Goal: Information Seeking & Learning: Learn about a topic

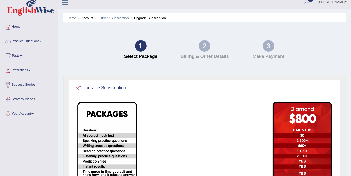
scroll to position [6, 0]
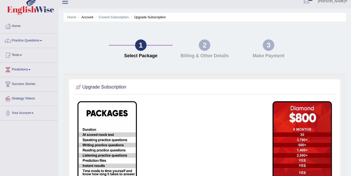
click at [120, 15] on li "Current Subscription" at bounding box center [111, 17] width 35 height 5
click at [90, 17] on li "Account" at bounding box center [85, 17] width 16 height 5
click at [89, 19] on li "Account" at bounding box center [85, 17] width 16 height 5
click at [152, 17] on li "Upgrade Subscription" at bounding box center [148, 17] width 36 height 5
click at [18, 25] on link "Home" at bounding box center [29, 25] width 58 height 13
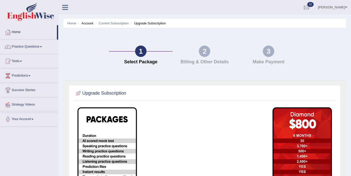
scroll to position [4, 0]
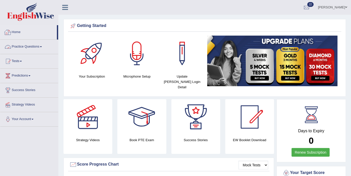
click at [18, 31] on link "Home" at bounding box center [28, 31] width 57 height 13
click at [41, 47] on link "Practice Questions" at bounding box center [29, 46] width 58 height 13
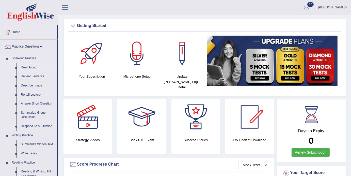
click at [26, 66] on link "Read Aloud" at bounding box center [38, 67] width 38 height 9
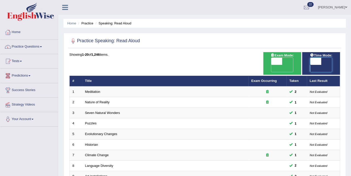
click at [319, 62] on span at bounding box center [315, 61] width 11 height 7
checkbox input "true"
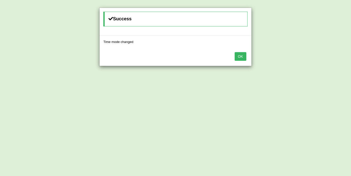
click at [242, 59] on button "OK" at bounding box center [241, 56] width 12 height 9
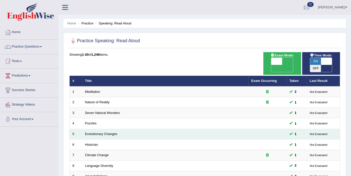
scroll to position [161, 0]
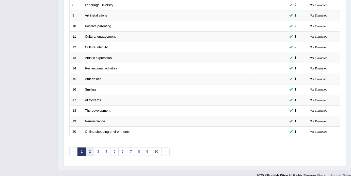
click at [89, 148] on link "2" at bounding box center [90, 151] width 8 height 8
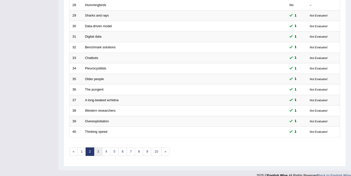
click at [98, 147] on link "3" at bounding box center [98, 151] width 8 height 8
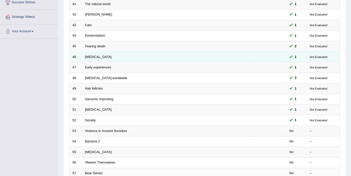
scroll to position [97, 0]
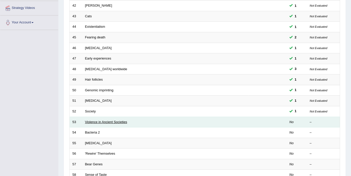
click at [107, 120] on link "Violence in Ancient Societies" at bounding box center [106, 122] width 42 height 4
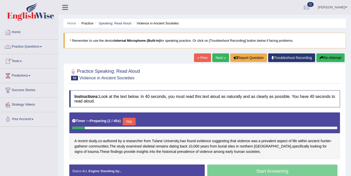
click at [42, 44] on link "Practice Questions" at bounding box center [29, 46] width 58 height 13
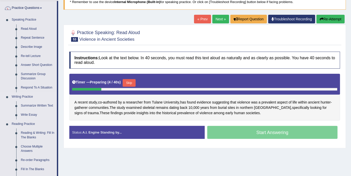
scroll to position [38, 0]
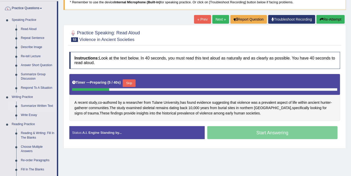
click at [37, 106] on link "Summarize Written Text" at bounding box center [38, 105] width 38 height 9
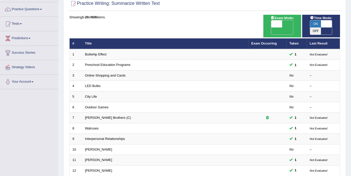
scroll to position [40, 0]
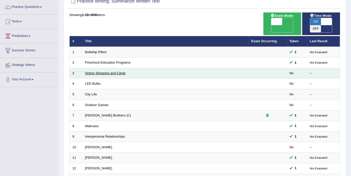
click at [104, 71] on link "Online Shopping and Cards" at bounding box center [105, 73] width 41 height 4
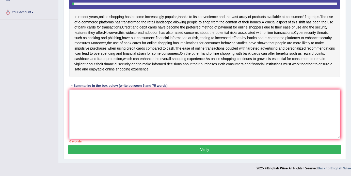
scroll to position [81, 0]
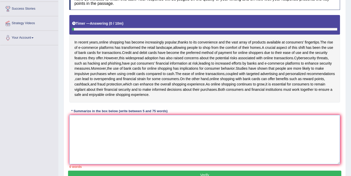
click at [93, 131] on textarea at bounding box center [204, 139] width 271 height 49
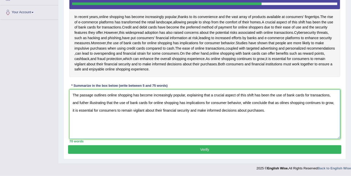
scroll to position [117, 0]
type textarea "The passage outlines online shopping has become increasingly popular, explainin…"
click at [206, 151] on button "Verify" at bounding box center [204, 149] width 273 height 9
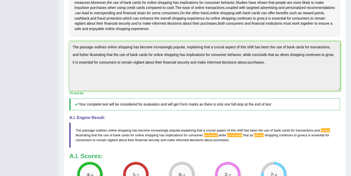
scroll to position [0, 0]
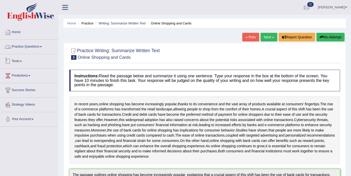
click at [23, 62] on link "Tests" at bounding box center [29, 60] width 58 height 13
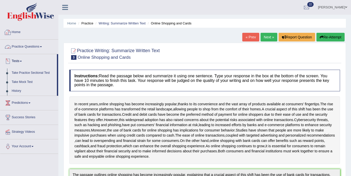
click at [42, 47] on span at bounding box center [41, 46] width 2 height 1
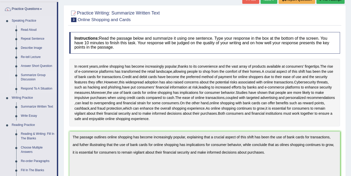
scroll to position [39, 0]
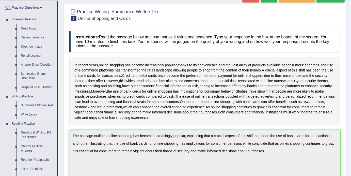
click at [26, 115] on link "Write Essay" at bounding box center [38, 114] width 38 height 9
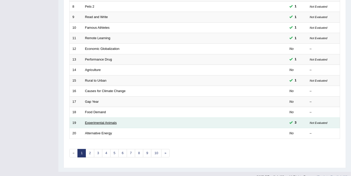
scroll to position [161, 0]
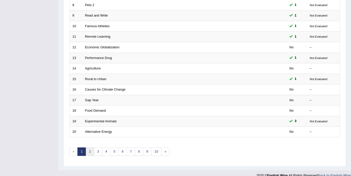
click at [90, 147] on link "2" at bounding box center [90, 151] width 8 height 8
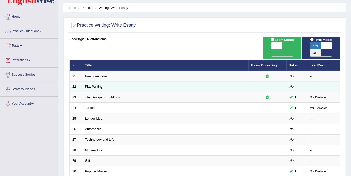
scroll to position [10, 0]
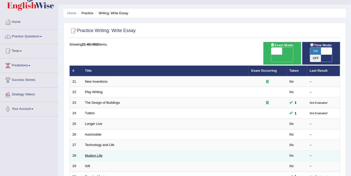
click at [91, 154] on link "Modern Life" at bounding box center [94, 156] width 18 height 4
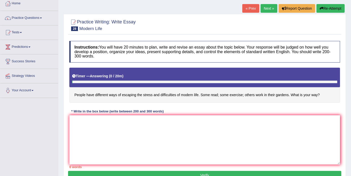
scroll to position [29, 0]
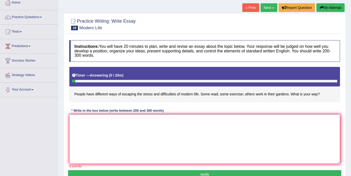
click at [87, 136] on textarea at bounding box center [204, 138] width 271 height 49
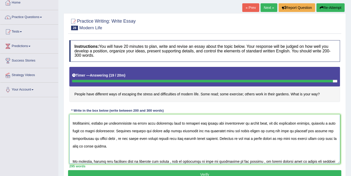
scroll to position [81, 0]
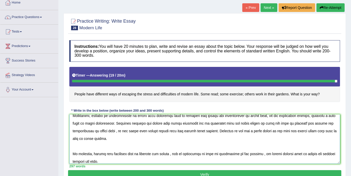
click at [90, 154] on textarea at bounding box center [204, 138] width 271 height 49
click at [102, 160] on textarea at bounding box center [204, 138] width 271 height 49
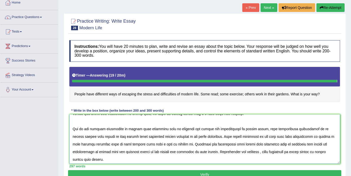
scroll to position [0, 0]
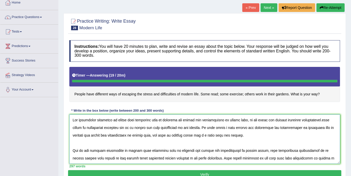
type textarea "The increasing influence of people have different ways of escaping the stress a…"
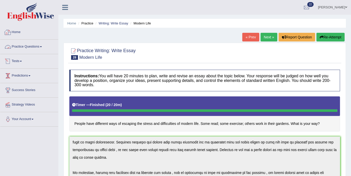
click at [43, 45] on link "Practice Questions" at bounding box center [29, 46] width 58 height 13
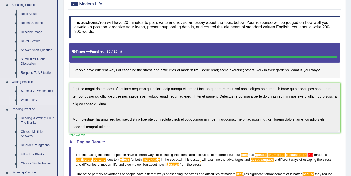
scroll to position [227, 0]
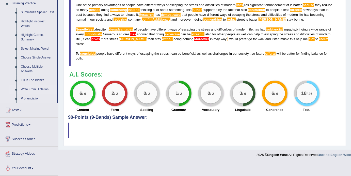
click at [34, 89] on link "Write From Dictation" at bounding box center [38, 89] width 38 height 9
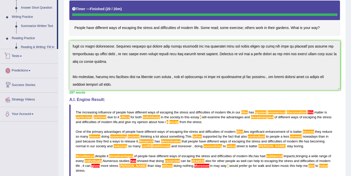
scroll to position [180, 0]
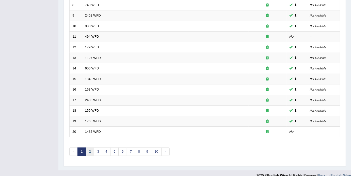
click at [87, 147] on link "2" at bounding box center [90, 151] width 8 height 8
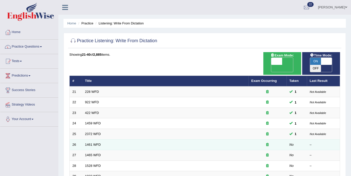
click at [84, 139] on td "1461 WFD" at bounding box center [165, 144] width 166 height 11
click at [95, 143] on link "1461 WFD" at bounding box center [93, 145] width 16 height 4
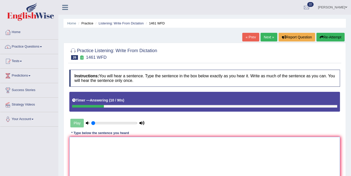
click at [79, 143] on textarea at bounding box center [204, 161] width 271 height 49
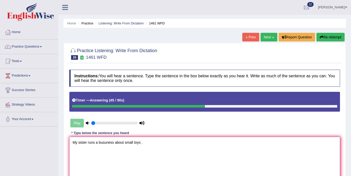
click at [96, 143] on textarea "My sister runs a busuness about small toys ." at bounding box center [204, 161] width 271 height 49
click at [122, 144] on textarea "My sister runs run a busuness about small toys ." at bounding box center [204, 161] width 271 height 49
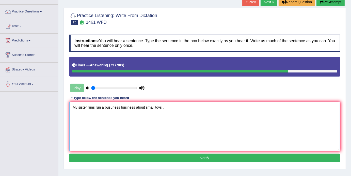
scroll to position [36, 0]
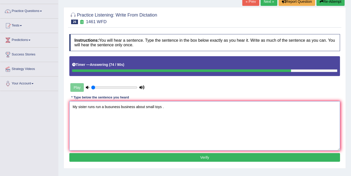
type textarea "My sister runs run a busuness business about small toys ."
click at [205, 160] on button "Verify" at bounding box center [204, 157] width 271 height 9
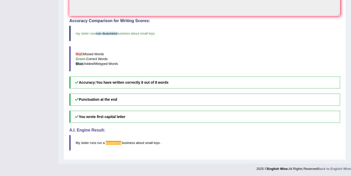
scroll to position [0, 0]
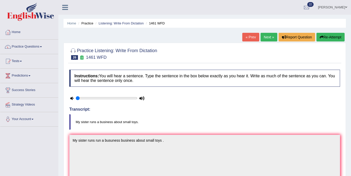
click at [264, 39] on link "Next »" at bounding box center [269, 37] width 17 height 9
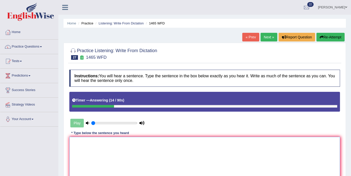
click at [80, 147] on textarea at bounding box center [204, 161] width 271 height 49
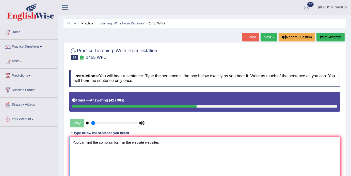
click at [123, 143] on textarea "You can find the complain form in the website websites" at bounding box center [204, 161] width 271 height 49
click at [178, 143] on textarea "You can find the complain form foarm in the website websites" at bounding box center [204, 161] width 271 height 49
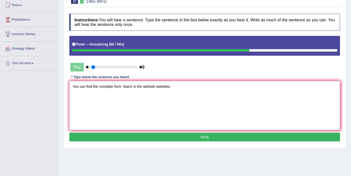
scroll to position [61, 0]
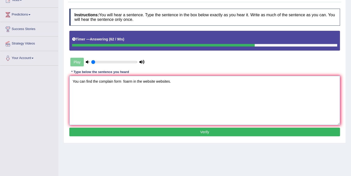
type textarea "You can find the complain form foarm in the website websites."
click at [205, 131] on button "Verify" at bounding box center [204, 132] width 271 height 9
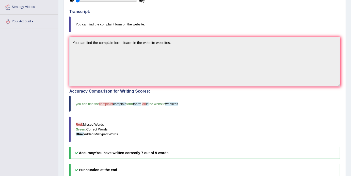
scroll to position [0, 0]
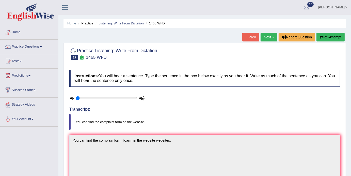
click at [266, 37] on link "Next »" at bounding box center [269, 37] width 17 height 9
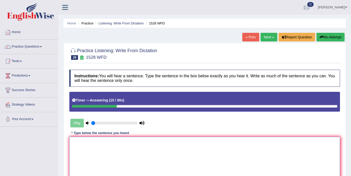
click at [81, 149] on textarea at bounding box center [204, 161] width 271 height 49
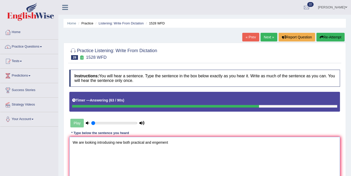
click at [154, 144] on textarea "We are looking introdusing new both practical and engement" at bounding box center [204, 161] width 271 height 49
click at [184, 142] on textarea "We are looking introdusing new both practical and that engement" at bounding box center [204, 161] width 271 height 49
click at [114, 144] on textarea "We are looking introdusing new both practical and that engement engedment" at bounding box center [204, 161] width 271 height 49
click at [197, 144] on textarea "We are looking introdusing new both practical and that engement engedment" at bounding box center [204, 161] width 271 height 49
type textarea "We are looking introdusing new both practical and that engement engedment ."
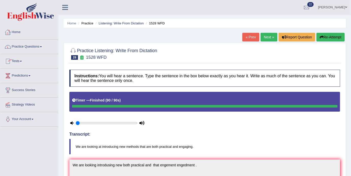
click at [42, 47] on span at bounding box center [41, 46] width 2 height 1
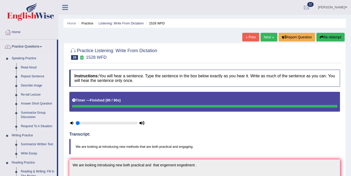
click at [32, 78] on link "Repeat Sentence" at bounding box center [38, 76] width 38 height 9
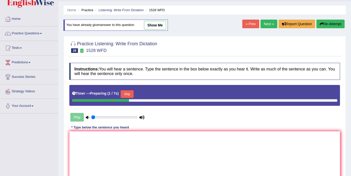
scroll to position [19, 0]
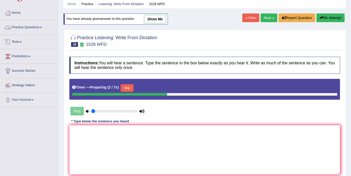
click at [43, 26] on link "Practice Questions" at bounding box center [29, 26] width 58 height 13
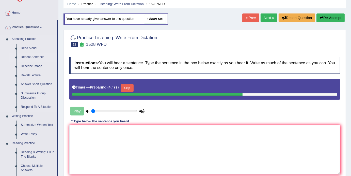
click at [32, 56] on link "Repeat Sentence" at bounding box center [38, 57] width 38 height 9
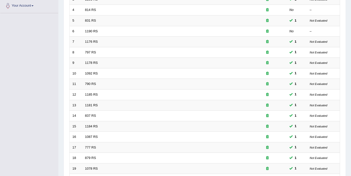
scroll to position [161, 0]
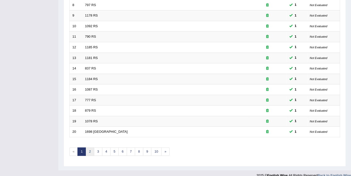
click at [91, 147] on link "2" at bounding box center [90, 151] width 8 height 8
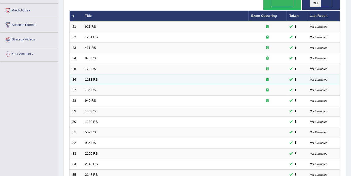
scroll to position [161, 0]
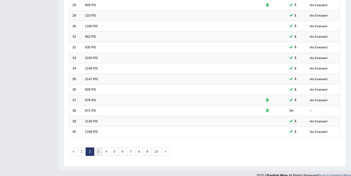
click at [95, 147] on link "3" at bounding box center [98, 151] width 8 height 8
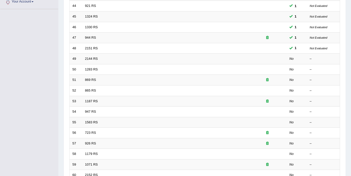
scroll to position [118, 0]
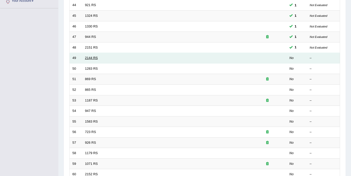
click at [89, 56] on link "2144 RS" at bounding box center [91, 58] width 13 height 4
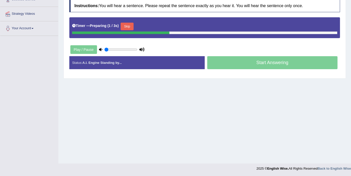
scroll to position [91, 0]
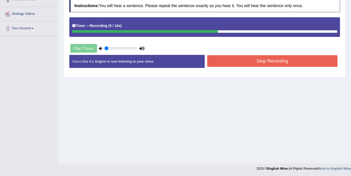
click at [255, 60] on button "Stop Recording" at bounding box center [272, 61] width 130 height 12
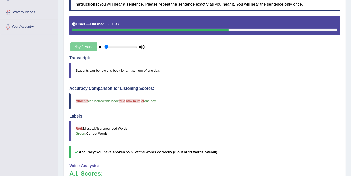
scroll to position [0, 0]
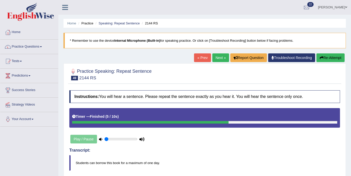
click at [213, 53] on link "Next »" at bounding box center [220, 57] width 17 height 9
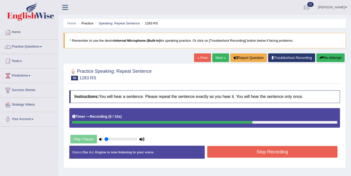
click at [268, 154] on button "Stop Recording" at bounding box center [272, 152] width 130 height 12
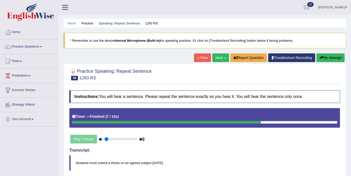
click at [213, 60] on link "Next »" at bounding box center [220, 57] width 17 height 9
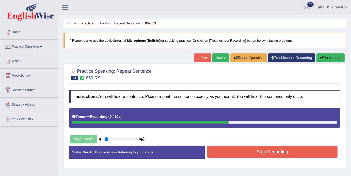
click at [283, 154] on button "Stop Recording" at bounding box center [272, 152] width 130 height 12
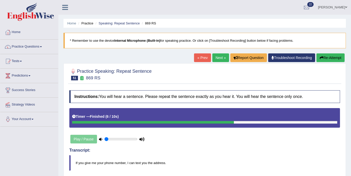
click at [218, 56] on link "Next »" at bounding box center [220, 57] width 17 height 9
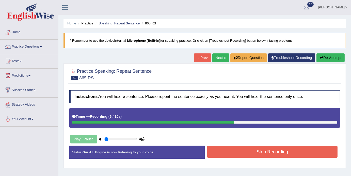
click at [266, 154] on button "Stop Recording" at bounding box center [272, 152] width 130 height 12
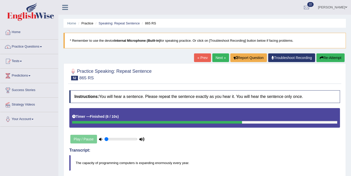
click at [212, 58] on link "Next »" at bounding box center [220, 57] width 17 height 9
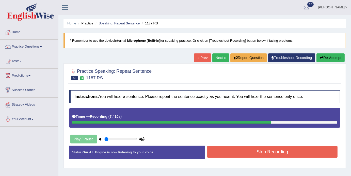
click at [263, 151] on button "Stop Recording" at bounding box center [272, 152] width 130 height 12
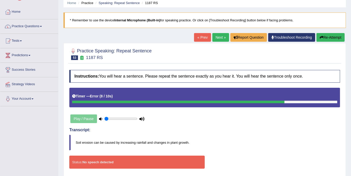
scroll to position [6, 0]
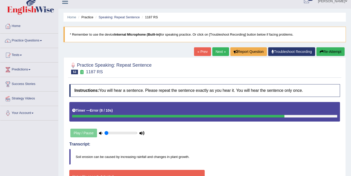
click at [218, 53] on link "Next »" at bounding box center [220, 51] width 17 height 9
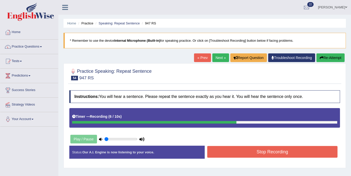
click at [270, 152] on button "Stop Recording" at bounding box center [272, 152] width 130 height 12
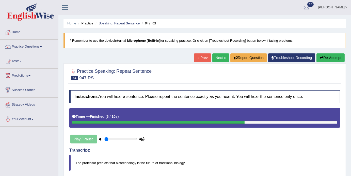
click at [215, 56] on link "Next »" at bounding box center [220, 57] width 17 height 9
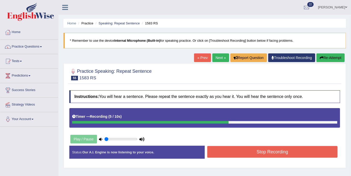
click at [262, 152] on button "Stop Recording" at bounding box center [272, 152] width 130 height 12
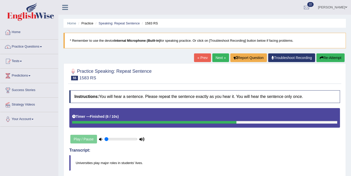
click at [17, 33] on link "Home" at bounding box center [29, 31] width 58 height 13
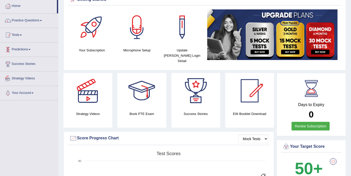
scroll to position [24, 0]
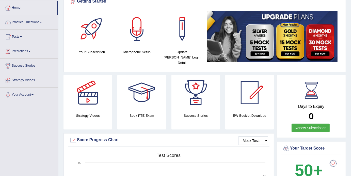
click at [42, 22] on link "Practice Questions" at bounding box center [29, 21] width 58 height 13
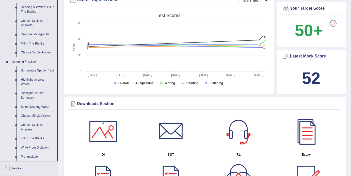
scroll to position [0, 0]
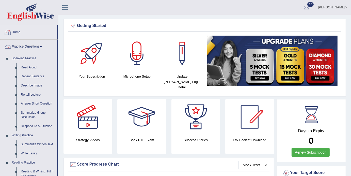
click at [19, 32] on link "Home" at bounding box center [28, 31] width 57 height 13
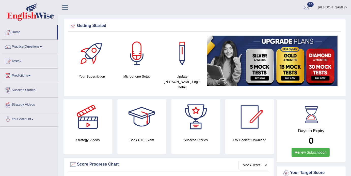
click at [22, 62] on link "Tests" at bounding box center [29, 60] width 58 height 13
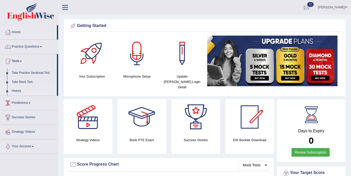
click at [19, 91] on link "History" at bounding box center [33, 90] width 48 height 9
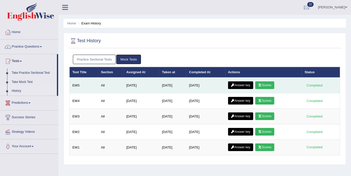
click at [270, 84] on link "Scores" at bounding box center [264, 85] width 19 height 8
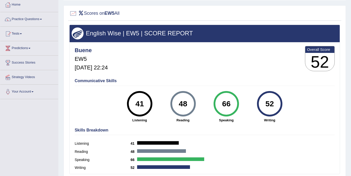
scroll to position [37, 0]
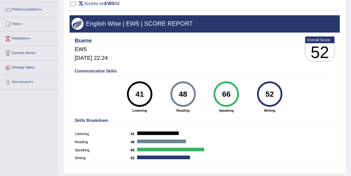
click at [270, 90] on div "52" at bounding box center [270, 93] width 19 height 21
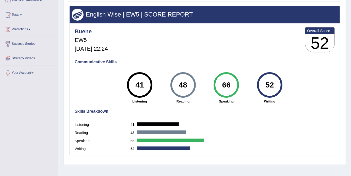
scroll to position [0, 0]
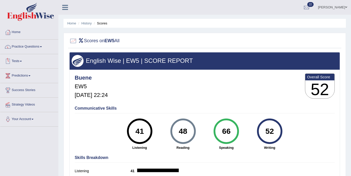
click at [25, 61] on link "Tests" at bounding box center [29, 60] width 58 height 13
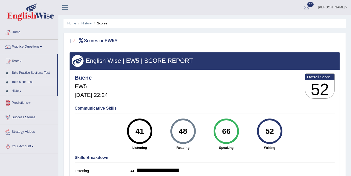
click at [24, 82] on link "Take Mock Test" at bounding box center [33, 82] width 48 height 9
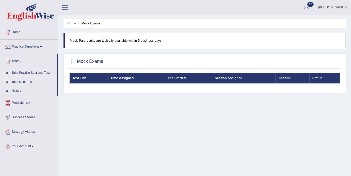
click at [29, 71] on link "Take Practice Sectional Test" at bounding box center [33, 72] width 48 height 9
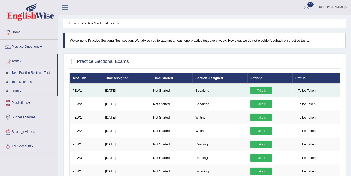
click at [263, 88] on link "Take it" at bounding box center [262, 91] width 22 height 8
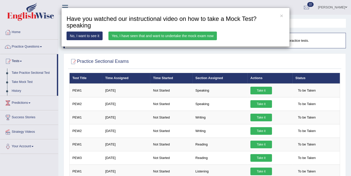
click at [164, 36] on link "Yes, I have seen that and want to undertake the mock exam now" at bounding box center [163, 36] width 109 height 9
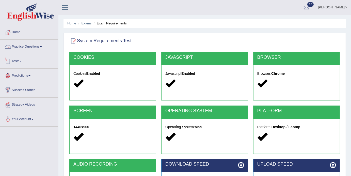
click at [30, 75] on span at bounding box center [29, 75] width 2 height 1
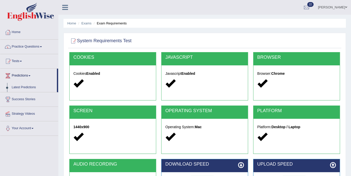
click at [25, 62] on link "Tests" at bounding box center [29, 60] width 58 height 13
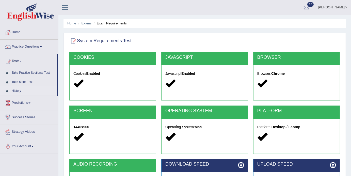
click at [17, 91] on link "History" at bounding box center [33, 90] width 48 height 9
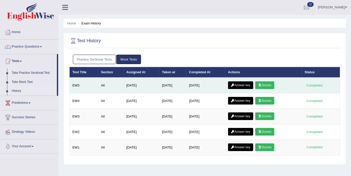
click at [246, 85] on link "Answer key" at bounding box center [240, 85] width 25 height 8
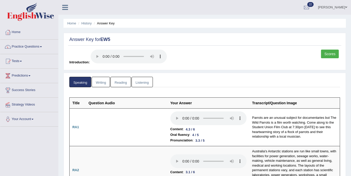
click at [106, 82] on link "Writing" at bounding box center [101, 82] width 18 height 10
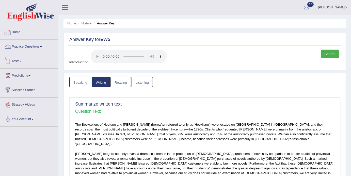
click at [22, 62] on link "Tests" at bounding box center [29, 60] width 58 height 13
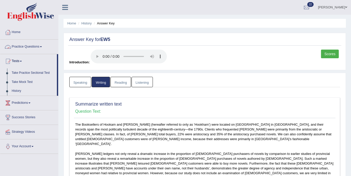
click at [42, 45] on link "Practice Questions" at bounding box center [29, 46] width 58 height 13
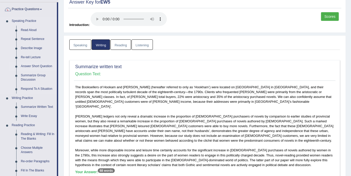
scroll to position [62, 0]
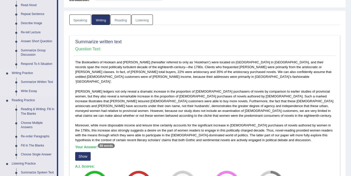
click at [30, 92] on link "Write Essay" at bounding box center [38, 91] width 38 height 9
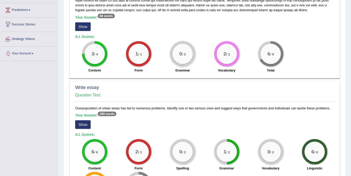
scroll to position [321, 0]
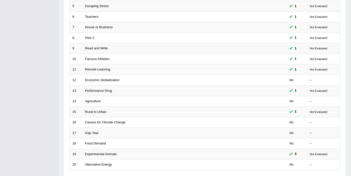
scroll to position [161, 0]
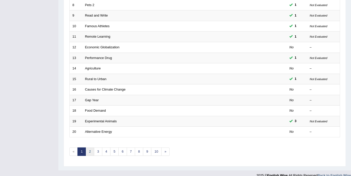
click at [92, 148] on link "2" at bounding box center [90, 151] width 8 height 8
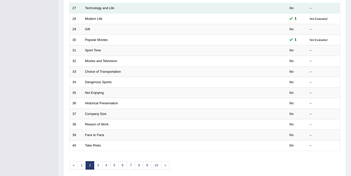
scroll to position [161, 0]
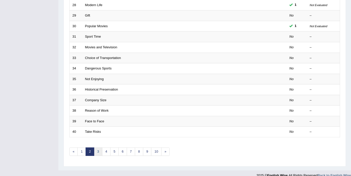
click at [97, 147] on link "3" at bounding box center [98, 151] width 8 height 8
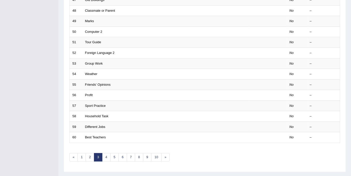
scroll to position [161, 0]
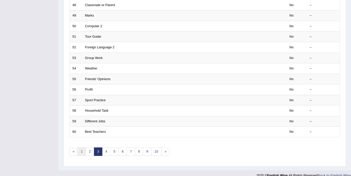
click at [83, 147] on link "1" at bounding box center [82, 151] width 8 height 8
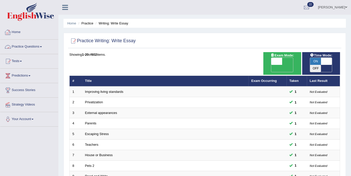
click at [43, 47] on link "Practice Questions" at bounding box center [29, 46] width 58 height 13
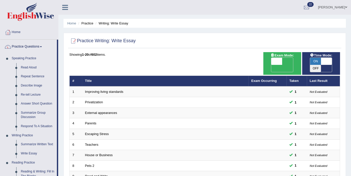
click at [18, 32] on link "Home" at bounding box center [29, 31] width 58 height 13
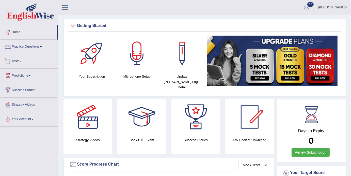
click at [22, 61] on span at bounding box center [21, 61] width 2 height 1
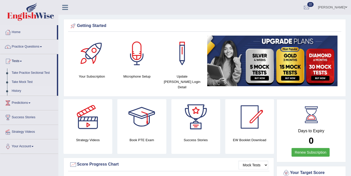
click at [17, 91] on link "History" at bounding box center [33, 90] width 48 height 9
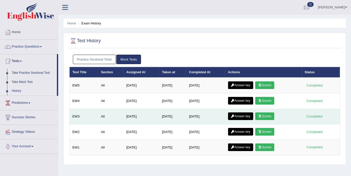
click at [245, 117] on link "Answer key" at bounding box center [240, 116] width 25 height 8
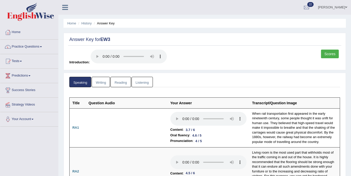
click at [100, 82] on link "Writing" at bounding box center [101, 82] width 18 height 10
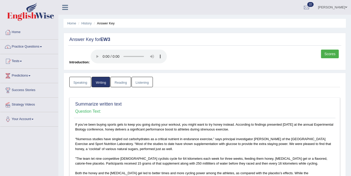
click at [333, 55] on link "Scores" at bounding box center [330, 54] width 18 height 9
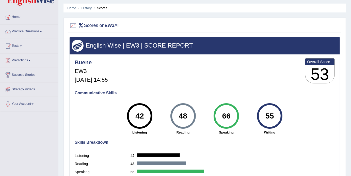
scroll to position [10, 0]
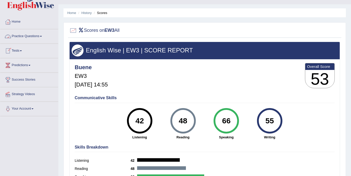
click at [22, 53] on link "Tests" at bounding box center [29, 50] width 58 height 13
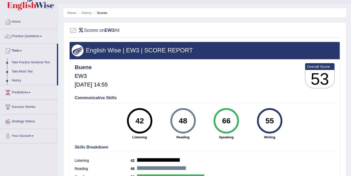
click at [17, 81] on link "History" at bounding box center [33, 80] width 48 height 9
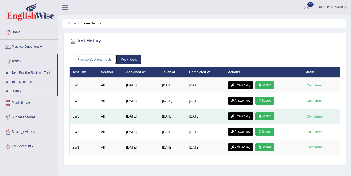
click at [248, 117] on link "Answer key" at bounding box center [240, 116] width 25 height 8
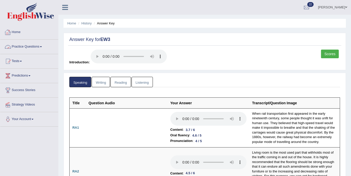
click at [19, 33] on link "Home" at bounding box center [29, 31] width 58 height 13
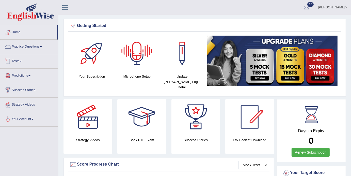
click at [42, 45] on link "Practice Questions" at bounding box center [29, 46] width 58 height 13
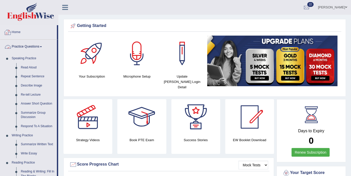
click at [45, 47] on link "Practice Questions" at bounding box center [28, 46] width 57 height 13
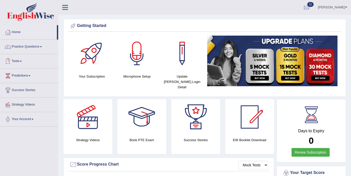
click at [24, 63] on link "Tests" at bounding box center [29, 60] width 58 height 13
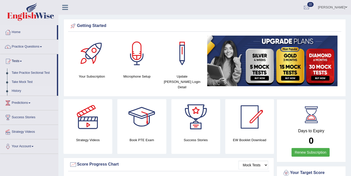
click at [13, 93] on link "History" at bounding box center [33, 90] width 48 height 9
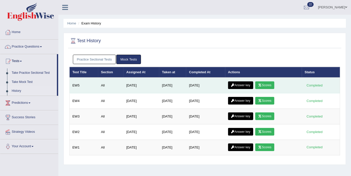
click at [269, 86] on link "Scores" at bounding box center [264, 85] width 19 height 8
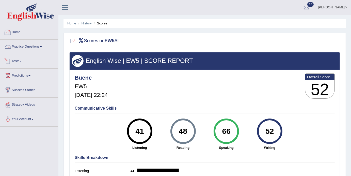
click at [40, 43] on link "Practice Questions" at bounding box center [29, 46] width 58 height 13
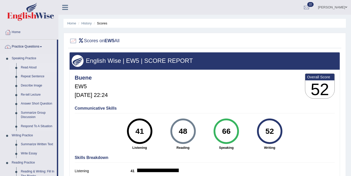
click at [28, 66] on link "Read Aloud" at bounding box center [38, 67] width 38 height 9
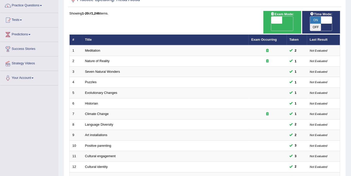
scroll to position [161, 0]
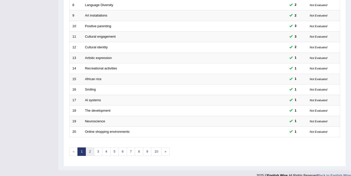
click at [89, 147] on link "2" at bounding box center [90, 151] width 8 height 8
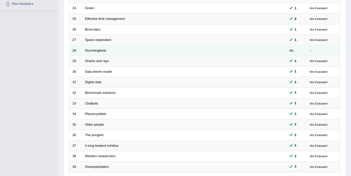
scroll to position [161, 0]
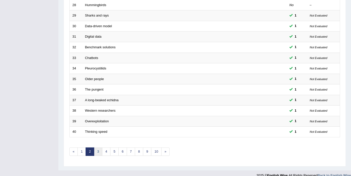
click at [98, 147] on link "3" at bounding box center [98, 151] width 8 height 8
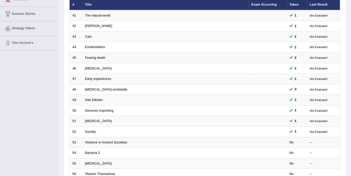
scroll to position [161, 0]
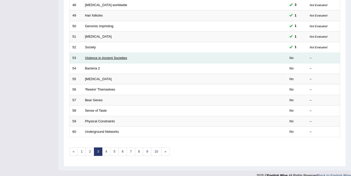
click at [100, 56] on link "Violence in Ancient Societies" at bounding box center [106, 58] width 42 height 4
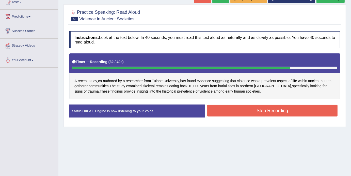
click at [278, 112] on button "Stop Recording" at bounding box center [272, 111] width 130 height 12
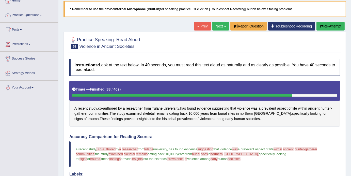
scroll to position [37, 0]
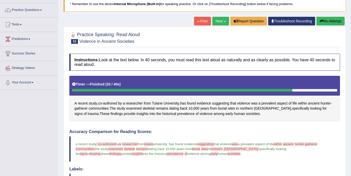
click at [218, 24] on link "Next »" at bounding box center [220, 21] width 17 height 9
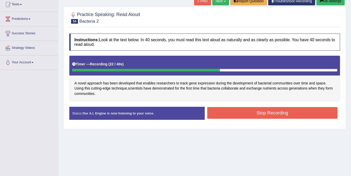
click at [252, 113] on button "Stop Recording" at bounding box center [272, 113] width 130 height 12
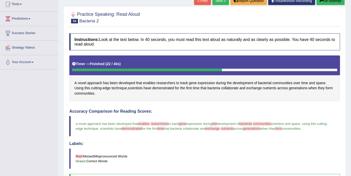
scroll to position [8, 0]
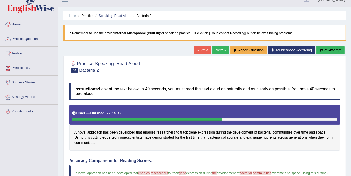
click at [218, 48] on link "Next »" at bounding box center [220, 50] width 17 height 9
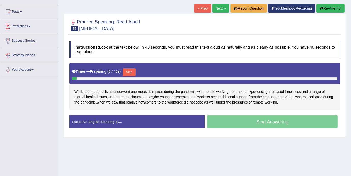
scroll to position [49, 0]
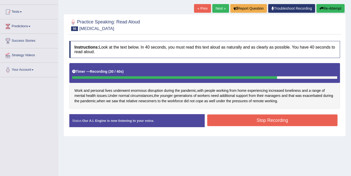
click at [261, 118] on button "Stop Recording" at bounding box center [272, 120] width 130 height 12
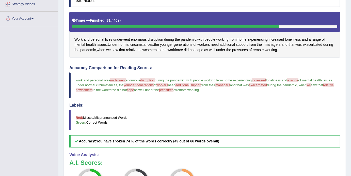
scroll to position [0, 0]
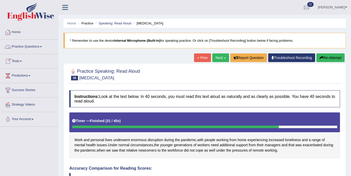
click at [46, 46] on link "Practice Questions" at bounding box center [29, 46] width 58 height 13
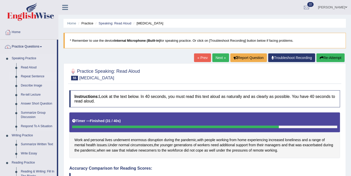
click at [31, 76] on link "Repeat Sentence" at bounding box center [38, 76] width 38 height 9
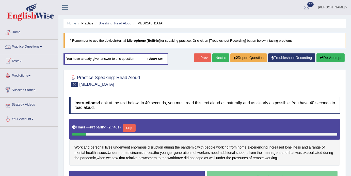
click at [43, 48] on link "Practice Questions" at bounding box center [29, 46] width 58 height 13
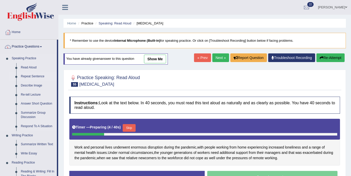
click at [32, 75] on link "Repeat Sentence" at bounding box center [38, 76] width 38 height 9
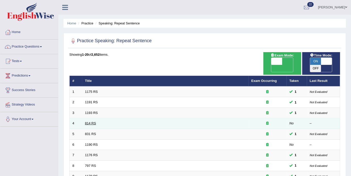
click at [94, 121] on link "814 RS" at bounding box center [90, 123] width 11 height 4
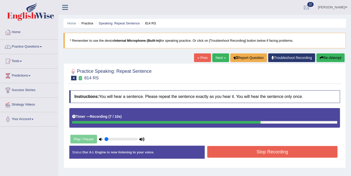
click at [251, 150] on button "Stop Recording" at bounding box center [272, 152] width 130 height 12
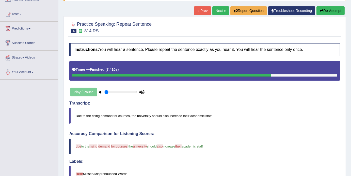
scroll to position [27, 0]
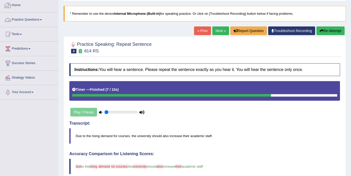
click at [44, 20] on link "Practice Questions" at bounding box center [29, 19] width 58 height 13
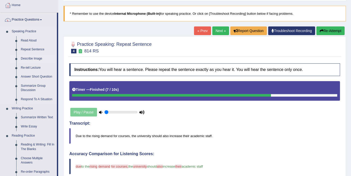
click at [32, 59] on link "Describe Image" at bounding box center [38, 58] width 38 height 9
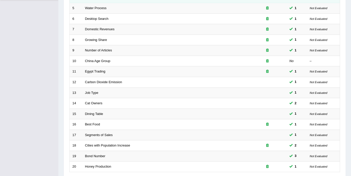
scroll to position [161, 0]
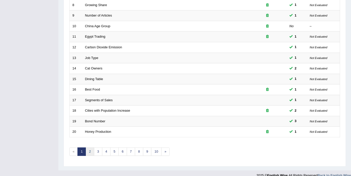
click at [89, 147] on link "2" at bounding box center [90, 151] width 8 height 8
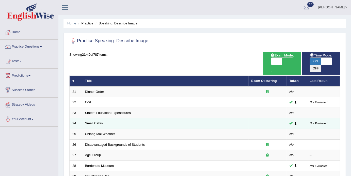
scroll to position [3, 0]
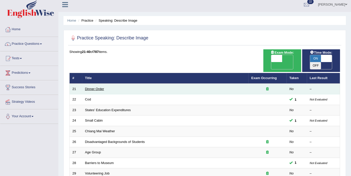
click at [98, 87] on link "Dinner Order" at bounding box center [94, 89] width 19 height 4
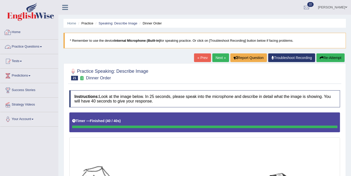
click at [42, 45] on link "Practice Questions" at bounding box center [29, 46] width 58 height 13
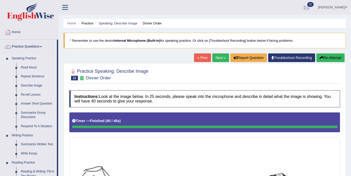
click at [31, 95] on link "Re-tell Lecture" at bounding box center [38, 94] width 38 height 9
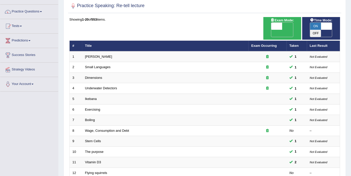
scroll to position [161, 0]
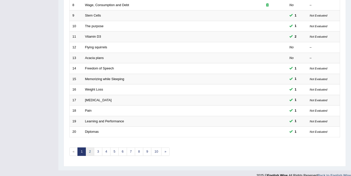
click at [89, 148] on link "2" at bounding box center [90, 151] width 8 height 8
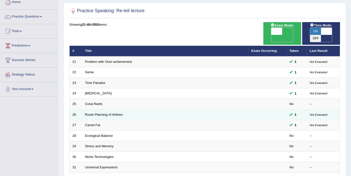
scroll to position [32, 0]
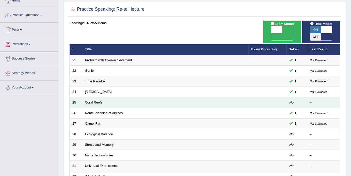
click at [91, 100] on link "Coral Reefs" at bounding box center [94, 102] width 18 height 4
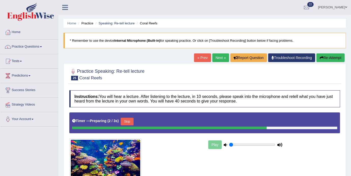
click at [216, 60] on link "Next »" at bounding box center [220, 57] width 17 height 9
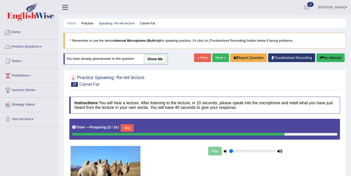
click at [44, 48] on link "Practice Questions" at bounding box center [29, 46] width 58 height 13
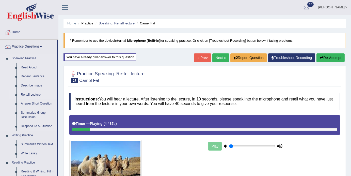
click at [30, 94] on link "Re-tell Lecture" at bounding box center [38, 94] width 38 height 9
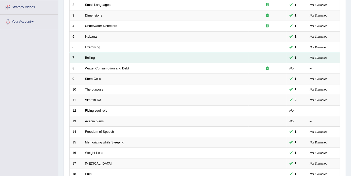
scroll to position [161, 0]
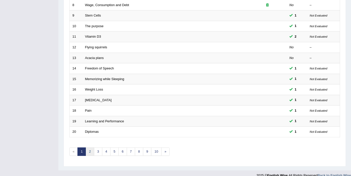
click at [88, 147] on link "2" at bounding box center [90, 151] width 8 height 8
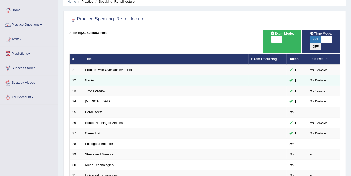
scroll to position [31, 0]
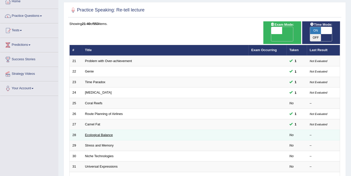
click at [95, 133] on link "Ecological Balance" at bounding box center [99, 135] width 28 height 4
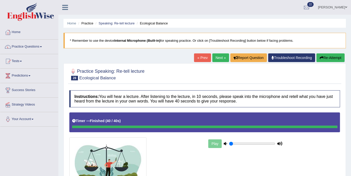
click at [214, 57] on link "Next »" at bounding box center [220, 57] width 17 height 9
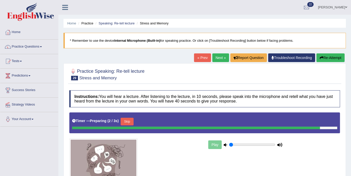
click at [214, 62] on link "Next »" at bounding box center [220, 57] width 17 height 9
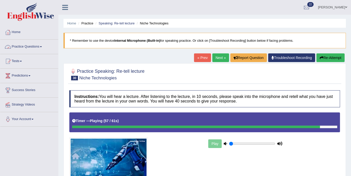
click at [47, 48] on link "Practice Questions" at bounding box center [29, 46] width 58 height 13
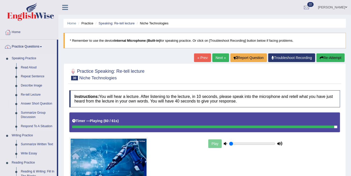
click at [35, 103] on link "Answer Short Question" at bounding box center [38, 103] width 38 height 9
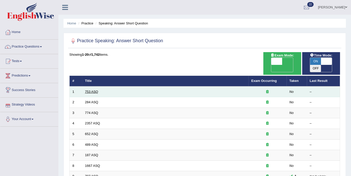
click at [91, 90] on link "753 ASQ" at bounding box center [91, 92] width 13 height 4
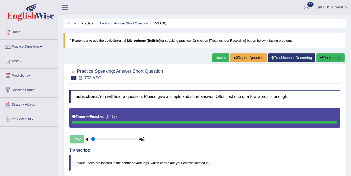
click at [215, 58] on link "Next »" at bounding box center [220, 57] width 17 height 9
click at [218, 53] on link "Next »" at bounding box center [220, 57] width 17 height 9
click at [219, 56] on link "Next »" at bounding box center [220, 57] width 17 height 9
click at [163, 51] on div "Home Practice Speaking: Answer Short Question 2357 ASQ * Remember to use the de…" at bounding box center [204, 127] width 293 height 255
